Goal: Find specific page/section: Find specific page/section

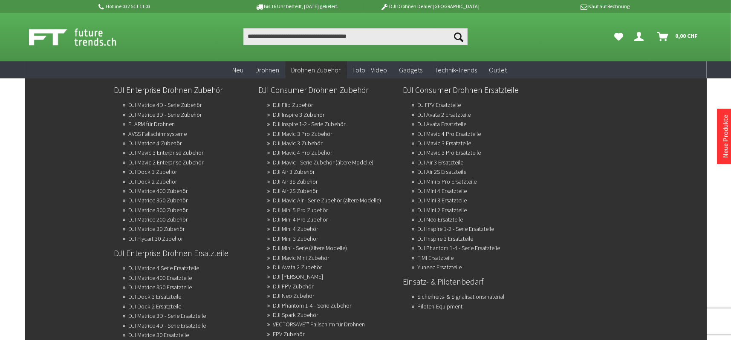
click at [316, 207] on link "DJI Mini 5 Pro Zubehör" at bounding box center [300, 210] width 55 height 12
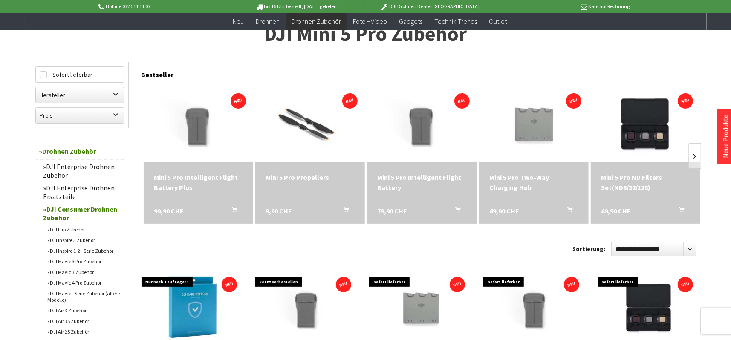
scroll to position [43, 0]
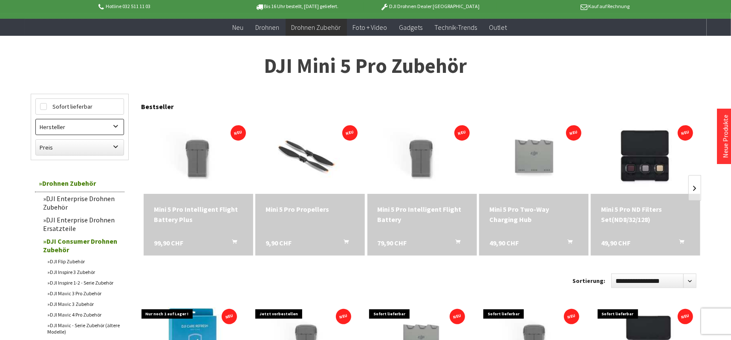
click at [117, 122] on label "Hersteller" at bounding box center [80, 126] width 88 height 15
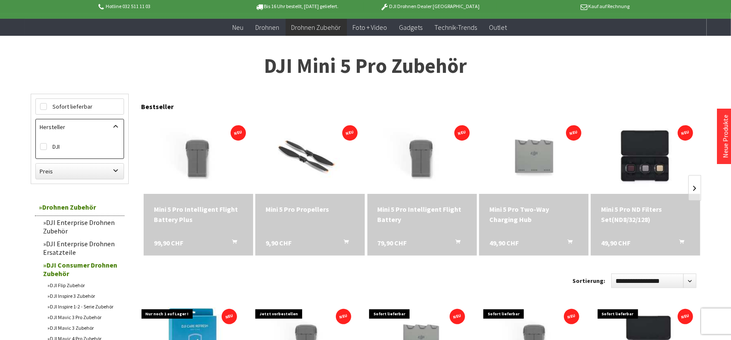
click at [117, 122] on label "Hersteller" at bounding box center [80, 126] width 88 height 15
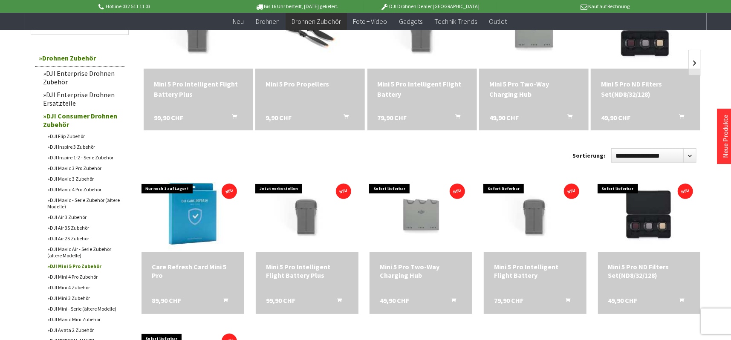
scroll to position [0, 0]
